Goal: Task Accomplishment & Management: Use online tool/utility

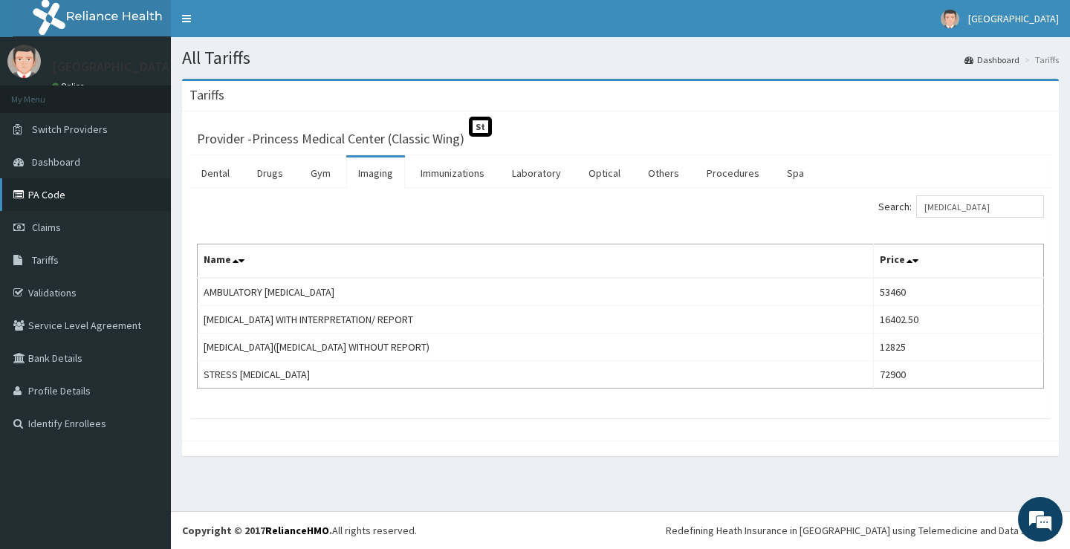
click at [44, 191] on link "PA Code" at bounding box center [85, 194] width 171 height 33
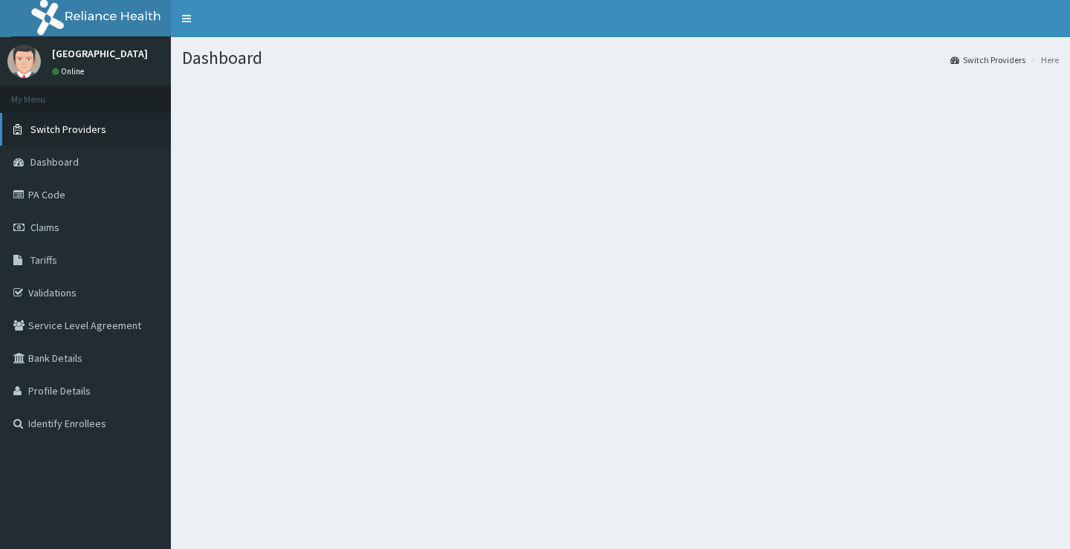
click at [66, 120] on link "Switch Providers" at bounding box center [85, 129] width 171 height 33
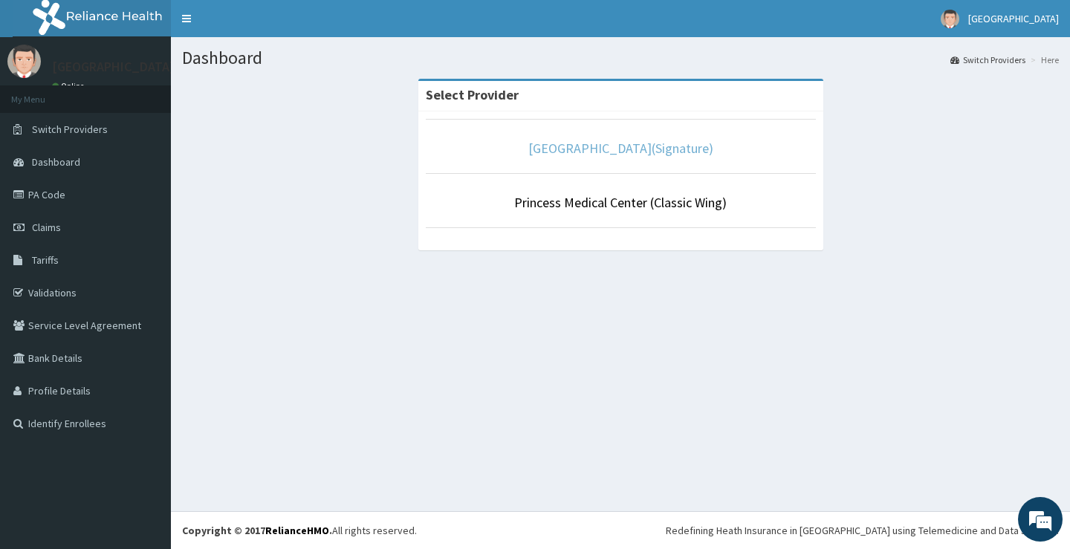
click at [681, 148] on link "[GEOGRAPHIC_DATA](Signature)" at bounding box center [620, 148] width 185 height 17
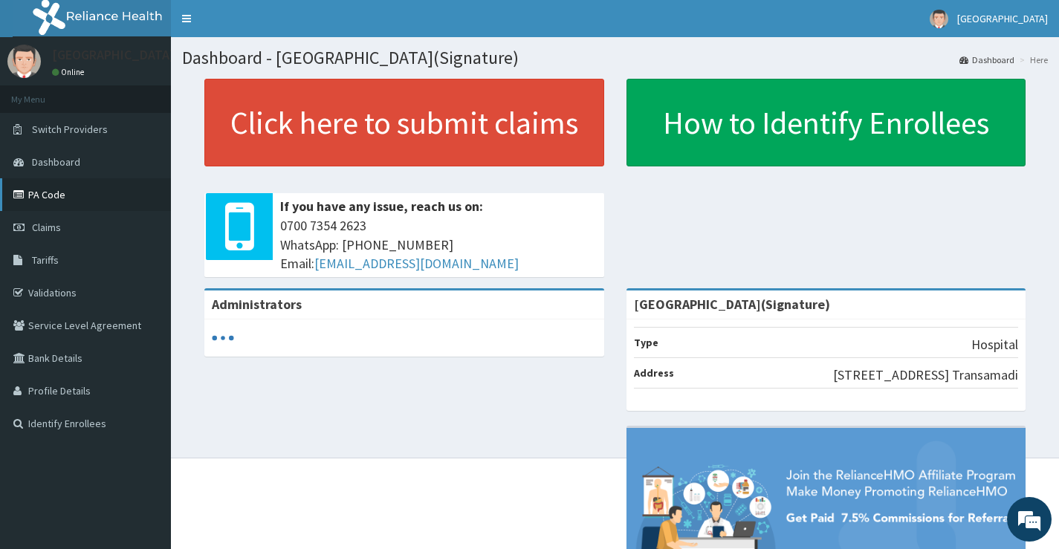
click at [37, 200] on link "PA Code" at bounding box center [85, 194] width 171 height 33
